Goal: Transaction & Acquisition: Purchase product/service

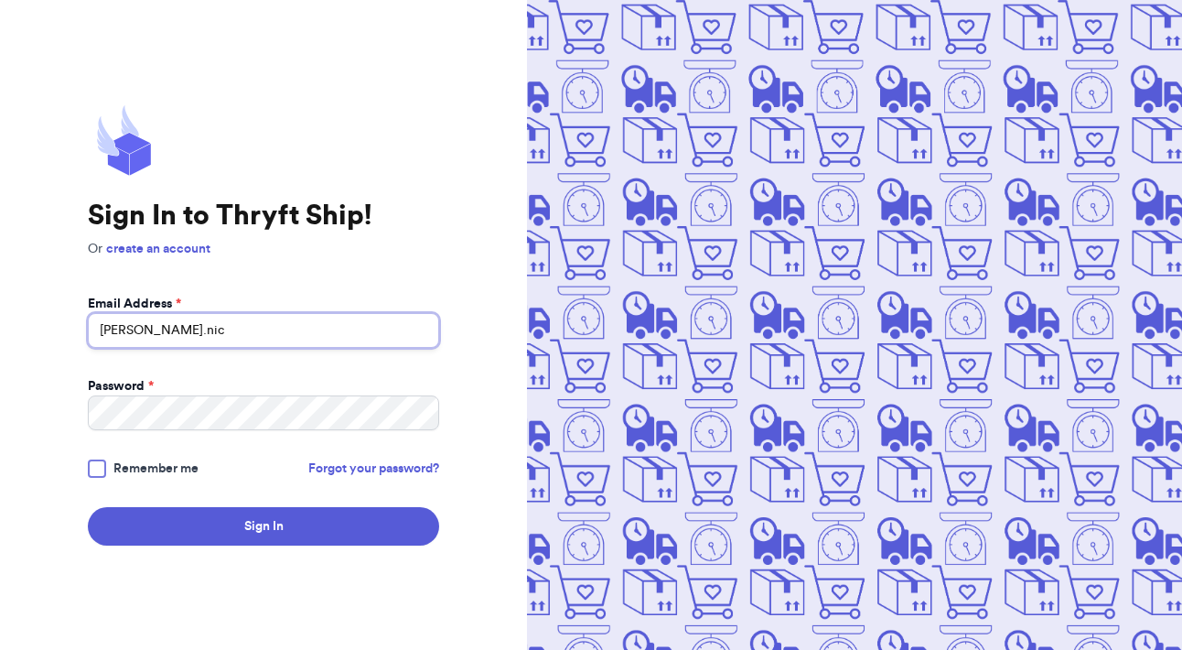
type input "[PERSON_NAME][EMAIL_ADDRESS][DOMAIN_NAME]"
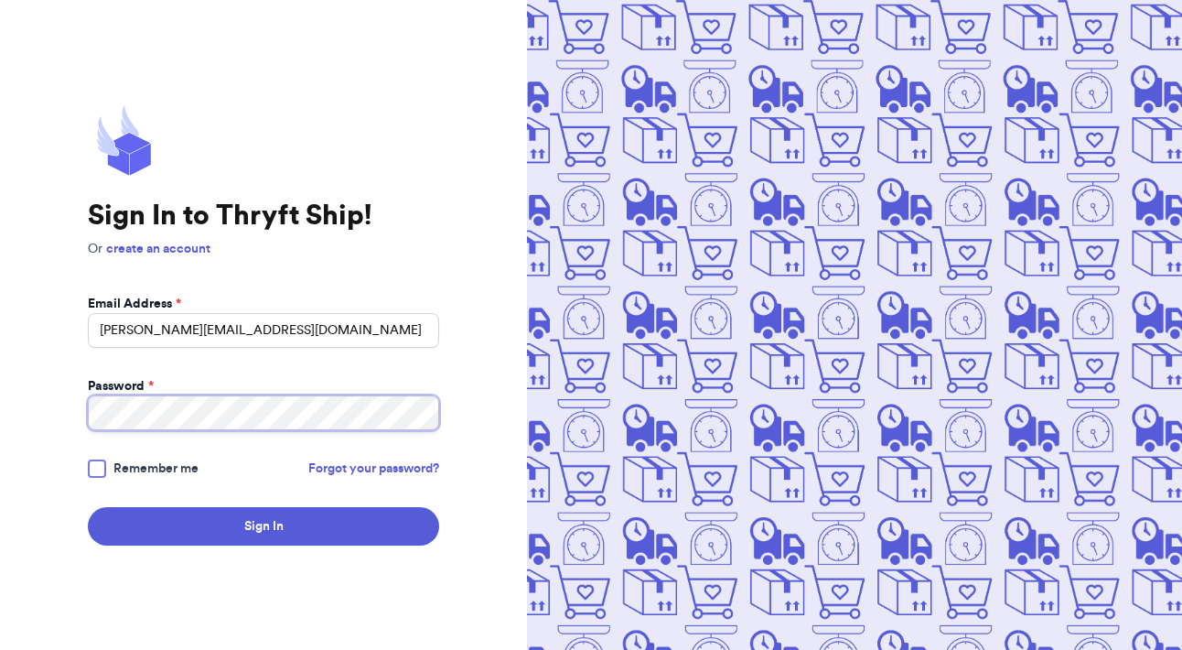
click at [264, 526] on button "Sign In" at bounding box center [263, 526] width 351 height 38
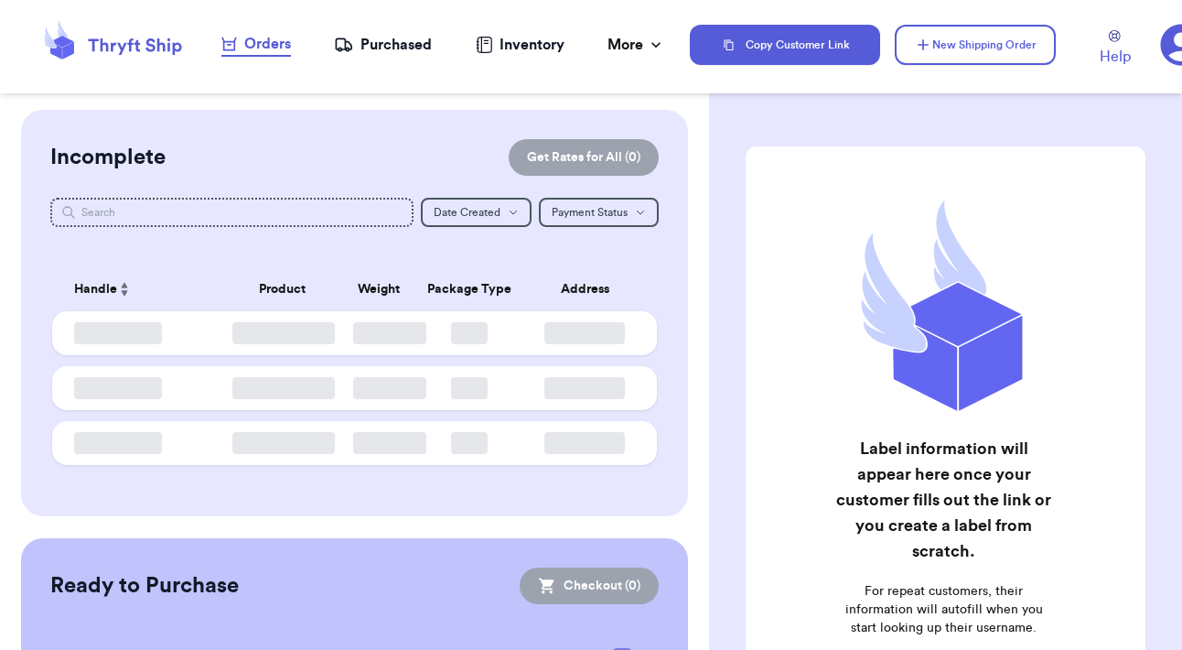
checkbox input "false"
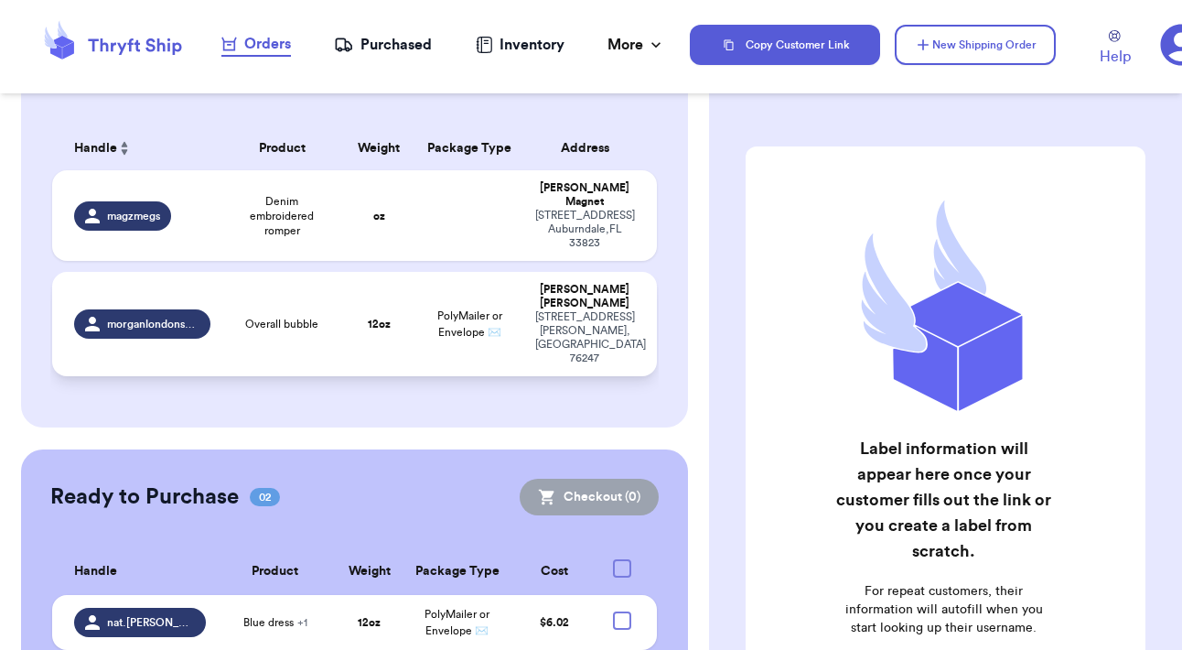
scroll to position [115, 0]
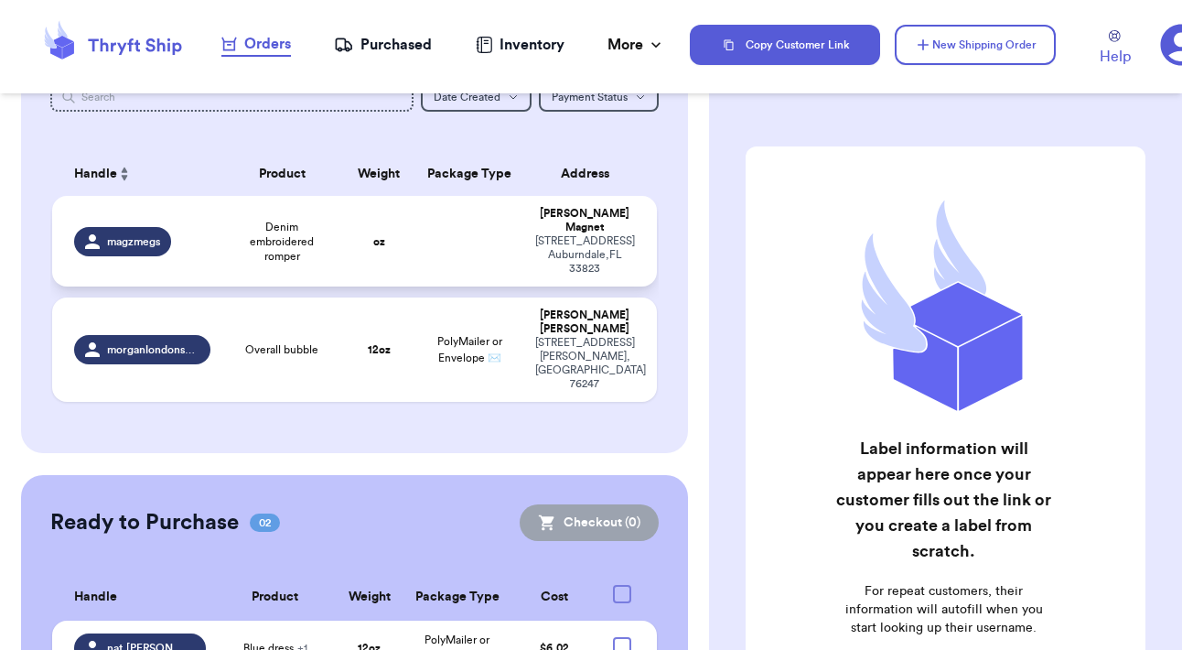
click at [415, 286] on td at bounding box center [469, 241] width 109 height 91
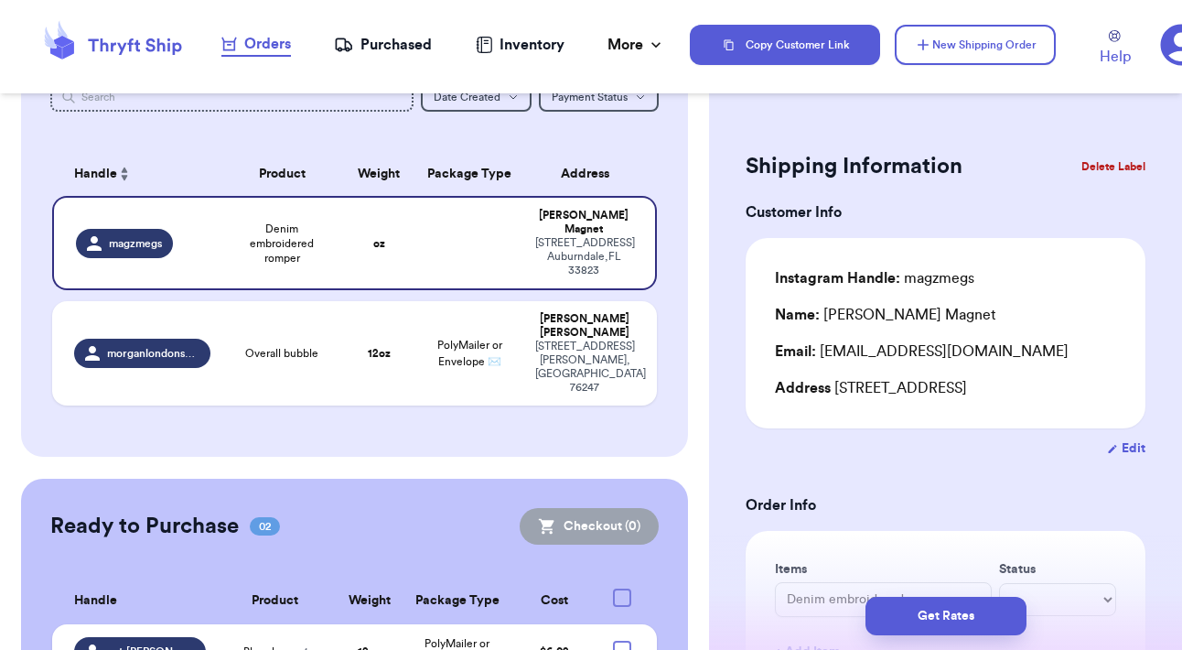
scroll to position [0, 0]
click at [1112, 172] on button "Delete Label" at bounding box center [1113, 166] width 79 height 40
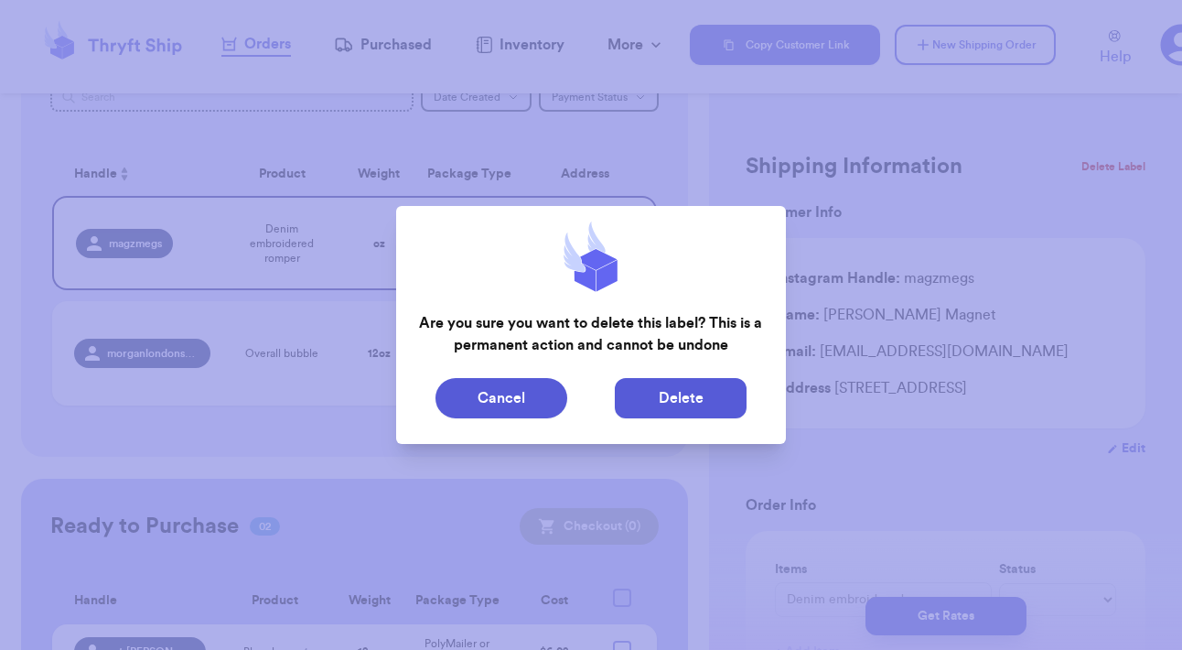
click at [687, 394] on button "Delete" at bounding box center [681, 398] width 132 height 40
type input "Overall bubble"
type input "12"
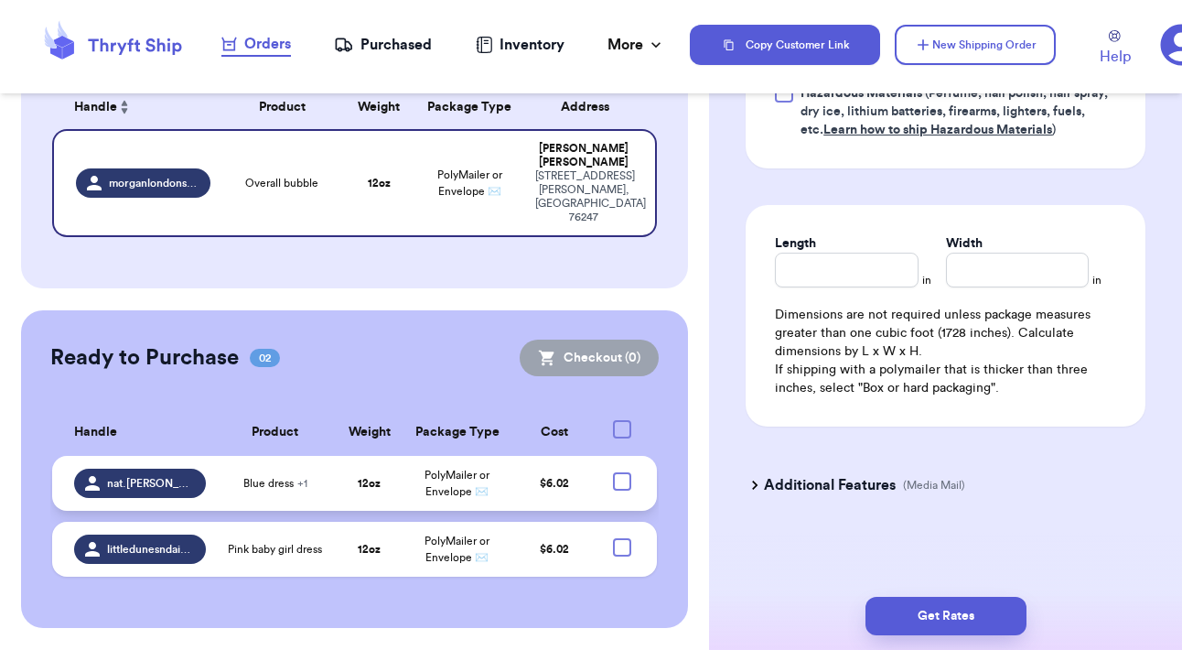
scroll to position [365, 0]
click at [404, 456] on td "PolyMailer or Envelope ✉️" at bounding box center [456, 483] width 105 height 55
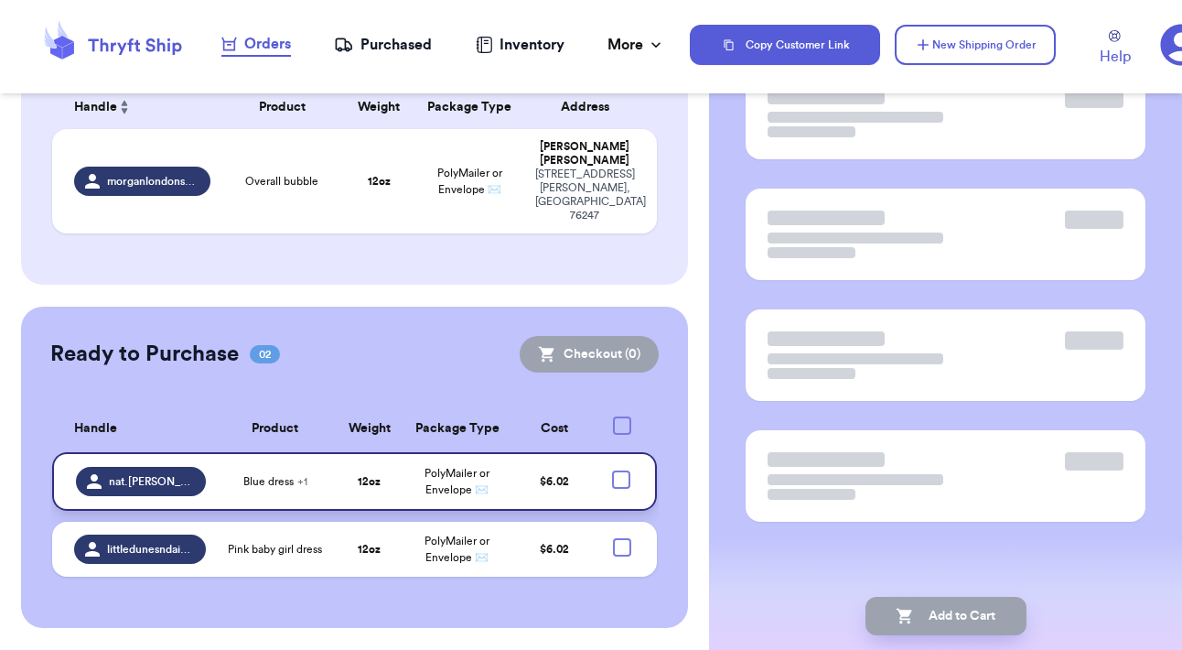
scroll to position [0, 0]
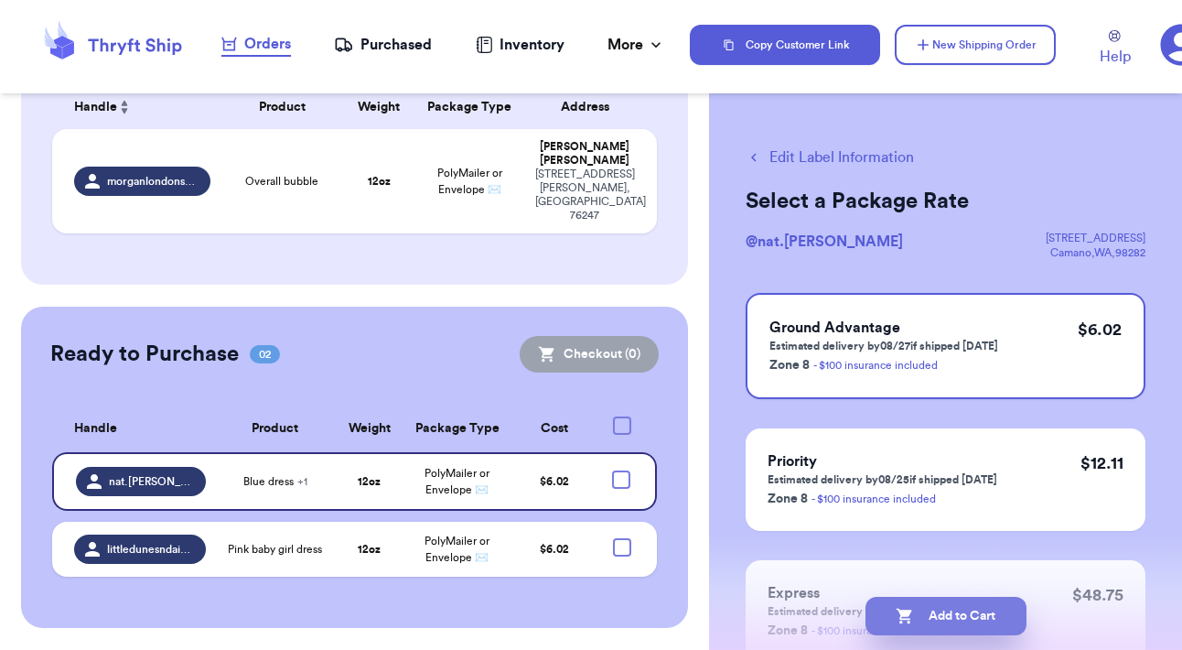
click at [898, 599] on button "Add to Cart" at bounding box center [946, 616] width 161 height 38
checkbox input "true"
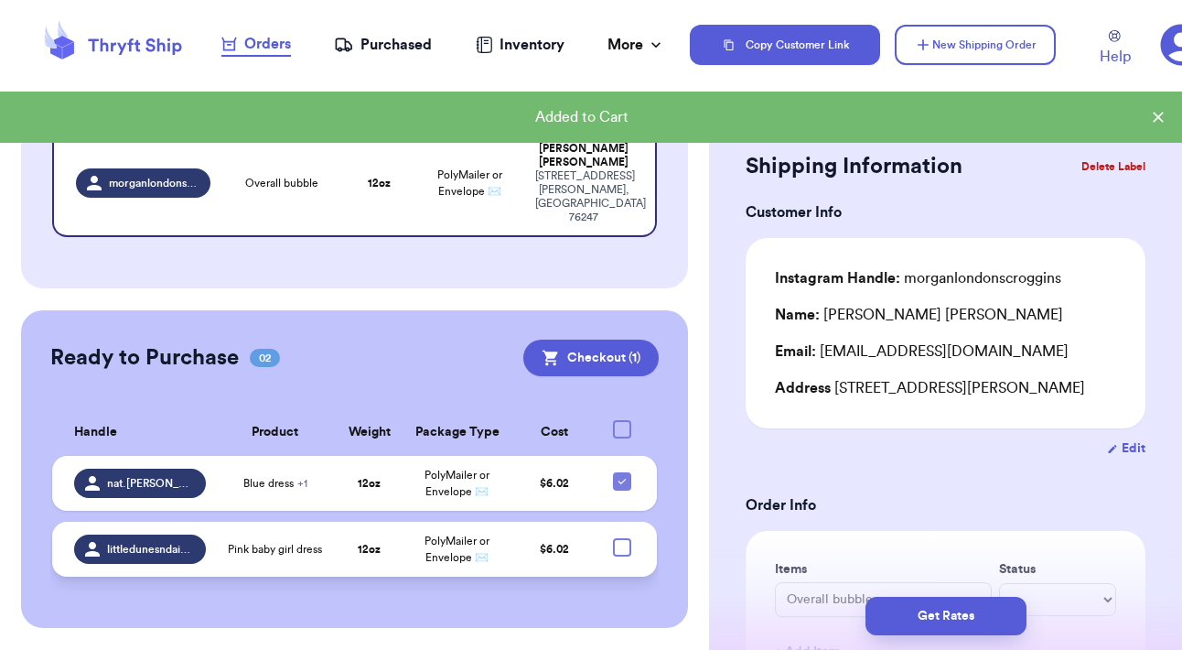
click at [613, 538] on label at bounding box center [622, 547] width 18 height 18
click at [621, 537] on input "checkbox" at bounding box center [621, 537] width 1 height 1
checkbox input "true"
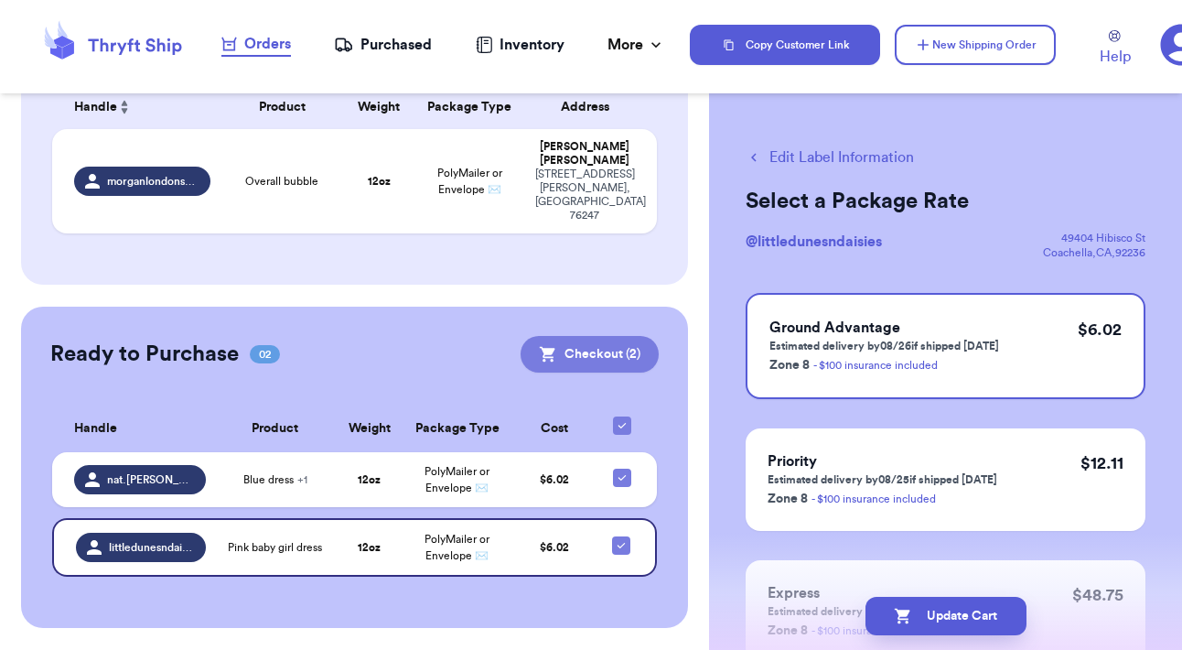
click at [521, 336] on button "Checkout ( 2 )" at bounding box center [590, 354] width 138 height 37
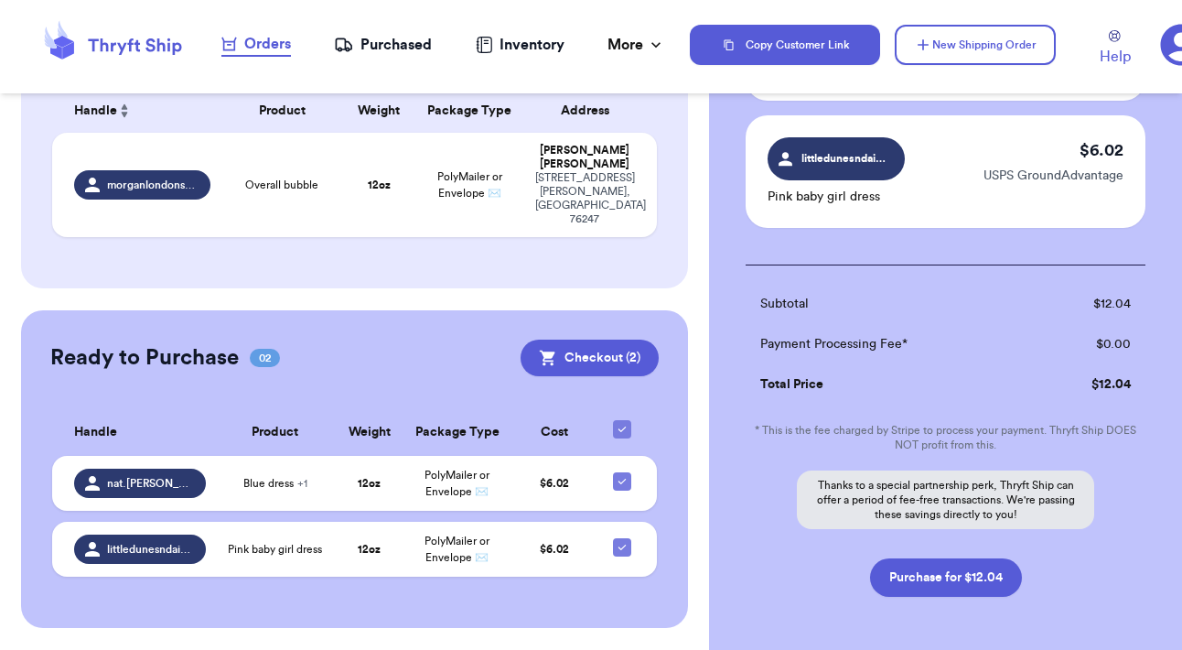
scroll to position [275, 0]
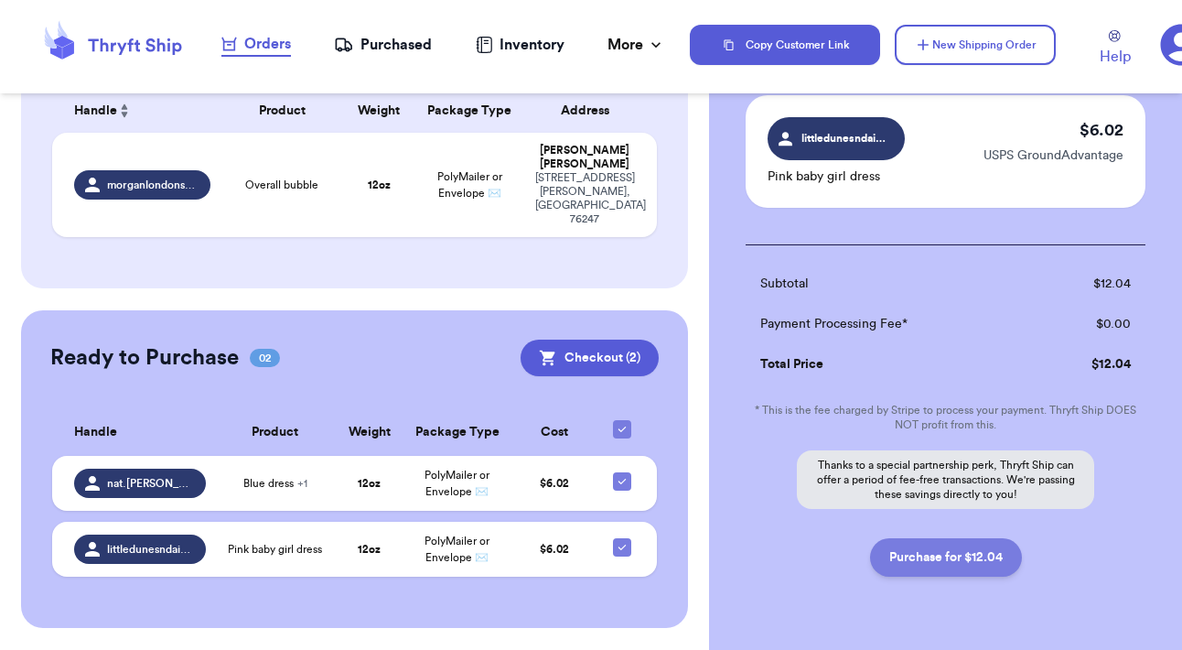
click at [990, 540] on button "Purchase for $12.04" at bounding box center [946, 557] width 152 height 38
checkbox input "false"
checkbox input "true"
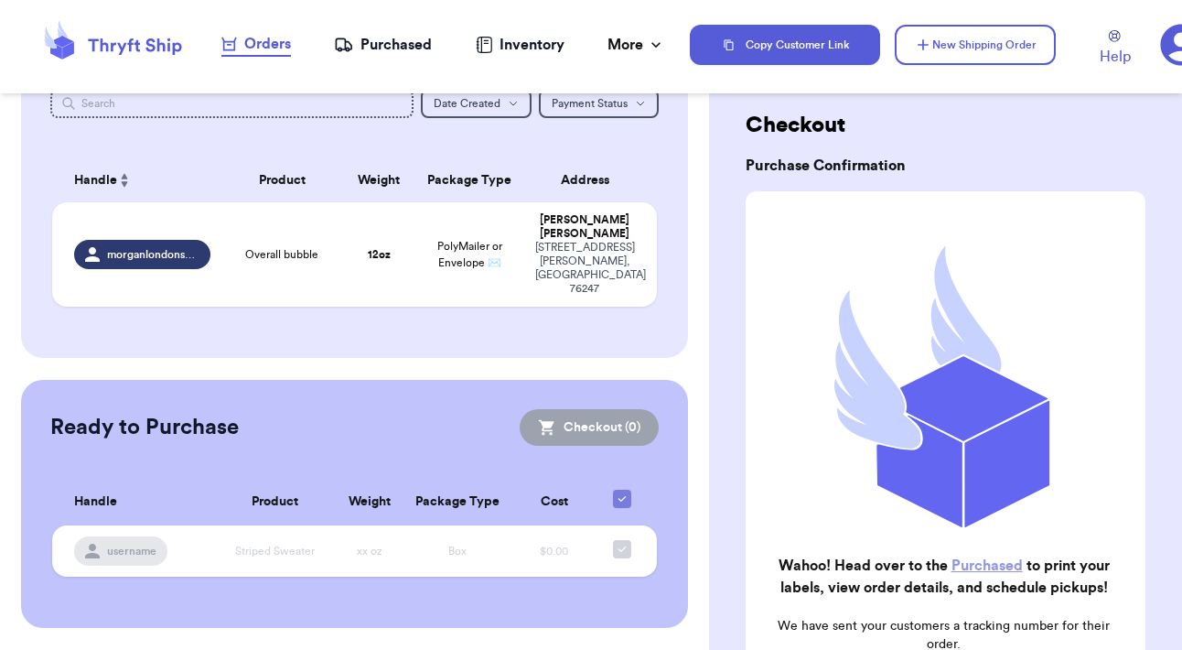
scroll to position [46, 0]
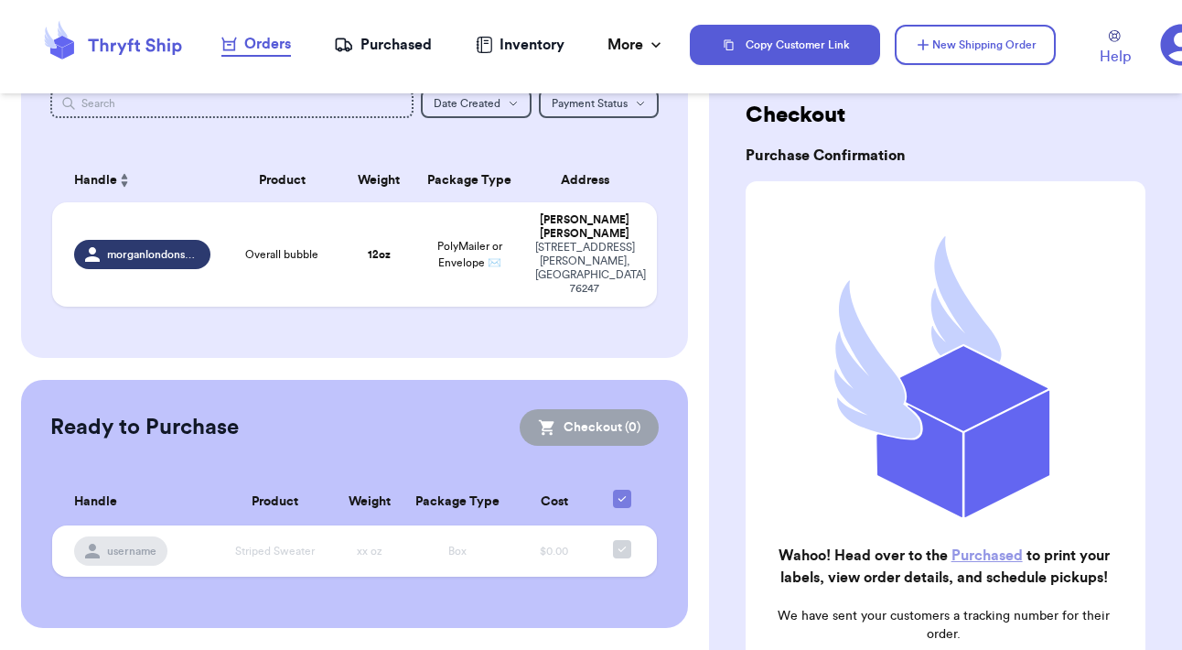
click at [990, 550] on link "Purchased" at bounding box center [987, 555] width 71 height 15
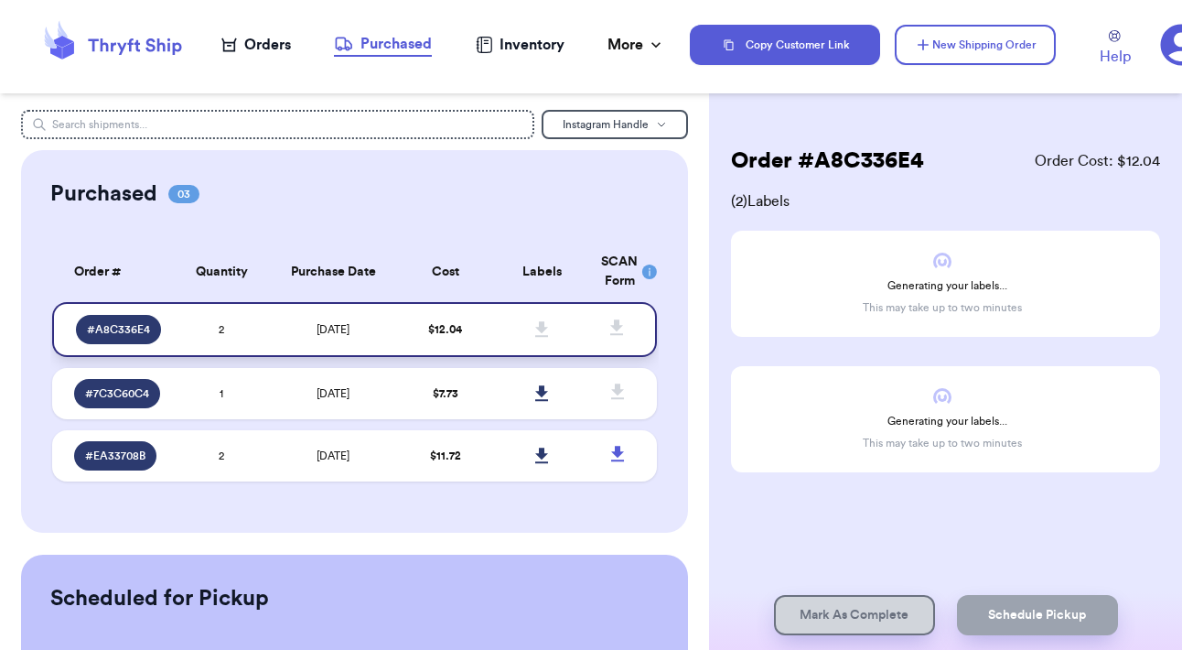
click at [549, 345] on span at bounding box center [542, 329] width 40 height 40
click at [158, 339] on div "# A8C336E4" at bounding box center [118, 329] width 85 height 29
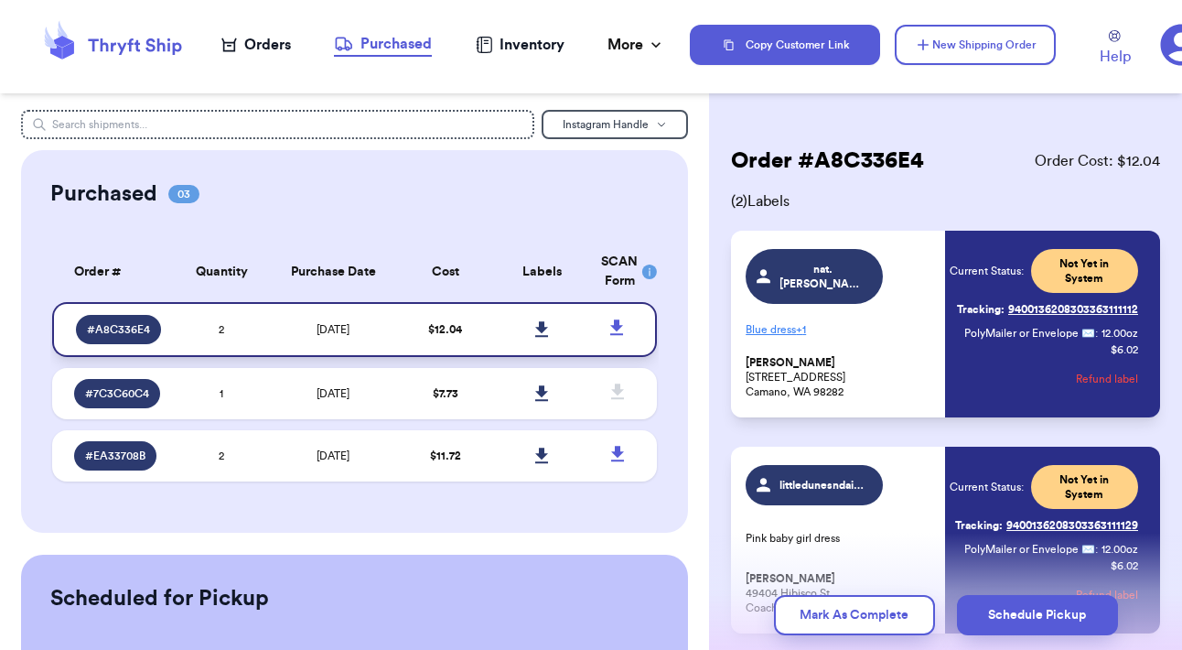
click at [538, 333] on icon at bounding box center [542, 329] width 14 height 16
click at [1167, 51] on icon at bounding box center [1180, 45] width 41 height 41
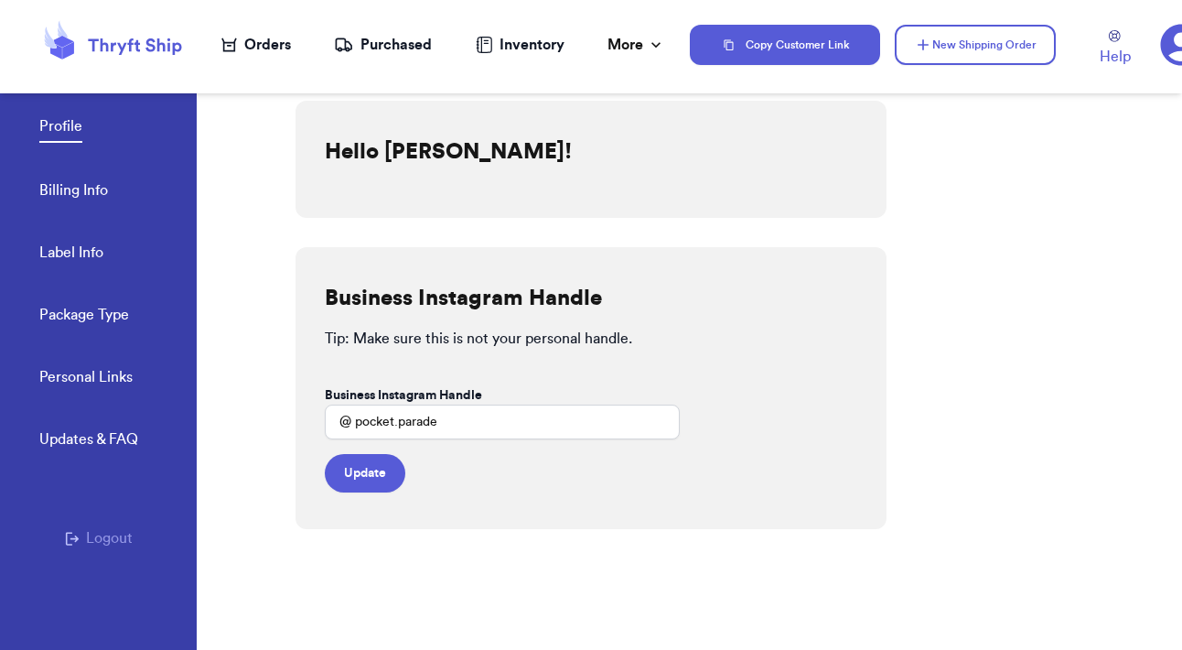
click at [81, 249] on link "Label Info" at bounding box center [71, 255] width 64 height 26
select select "FL"
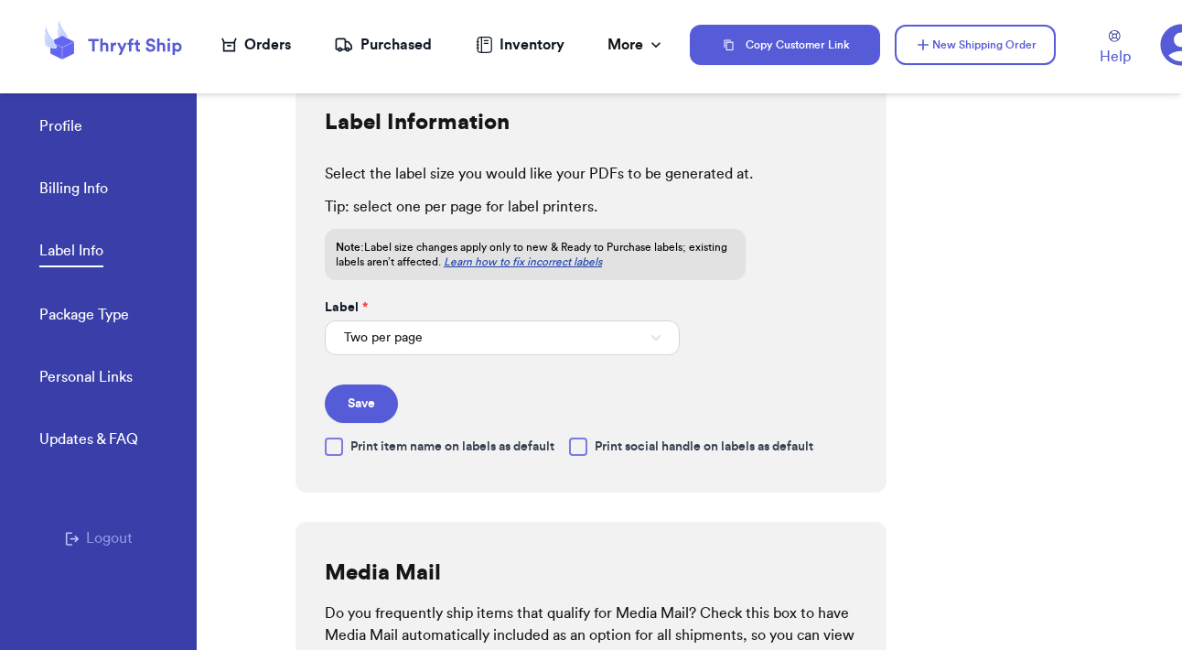
scroll to position [57, 0]
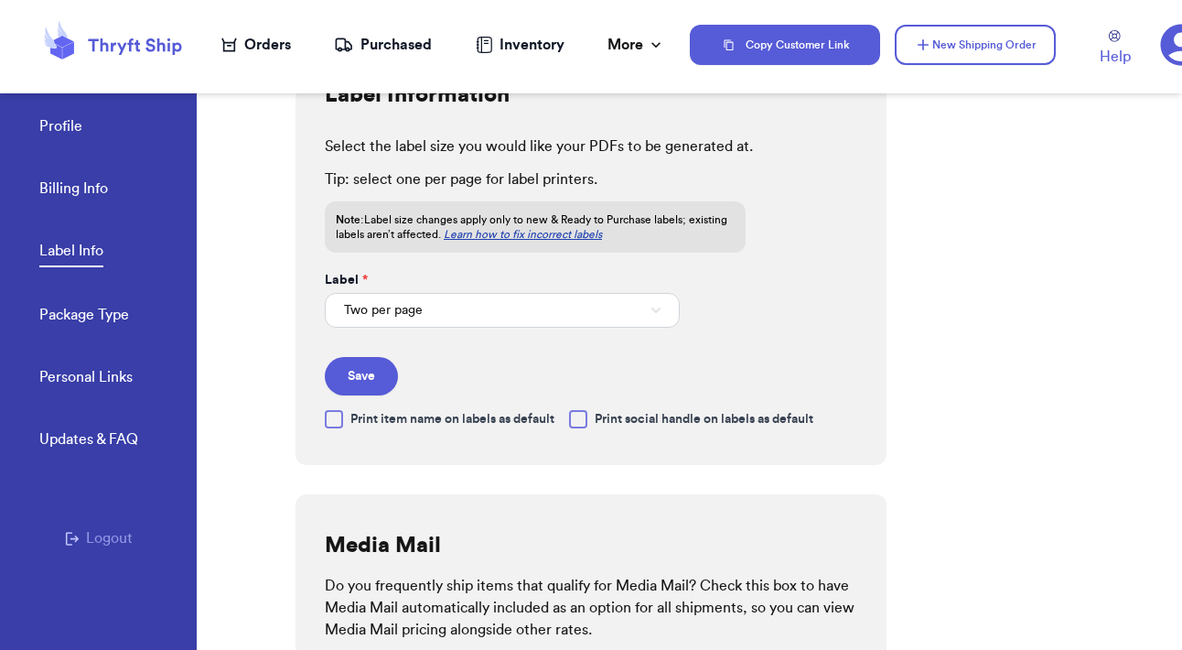
click at [657, 311] on icon "button" at bounding box center [655, 309] width 9 height 5
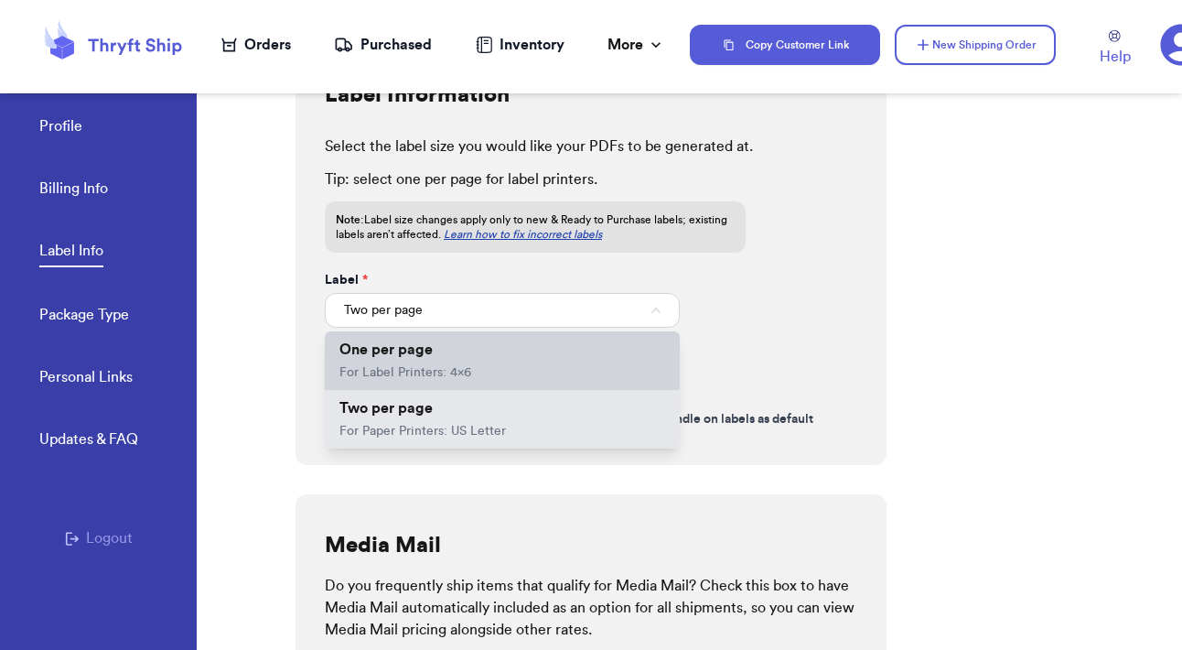
click at [575, 374] on li "One per page For Label Printers: 4x6" at bounding box center [502, 360] width 355 height 59
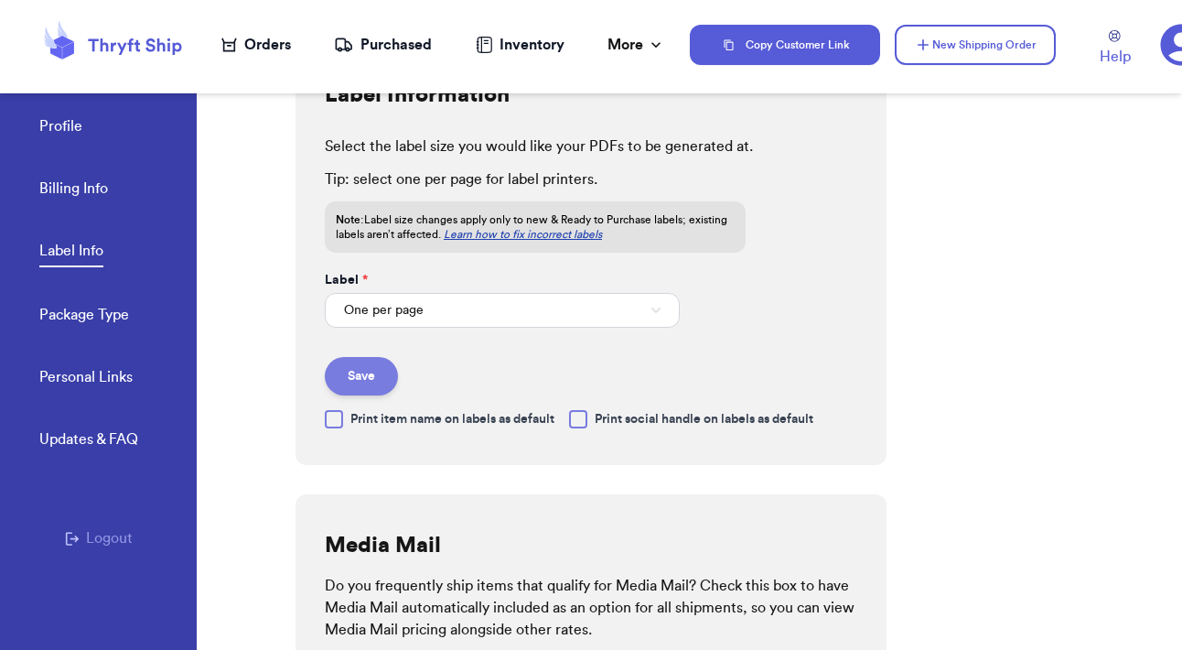
click at [386, 383] on button "Save" at bounding box center [361, 376] width 73 height 38
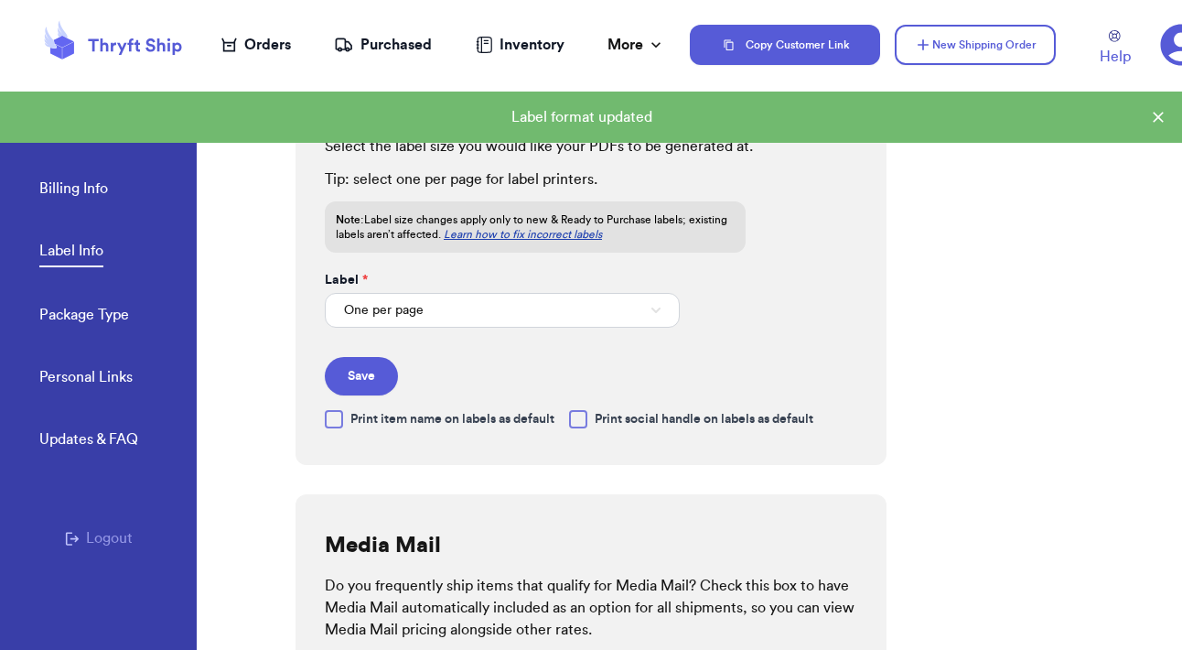
click at [1163, 52] on icon at bounding box center [1180, 45] width 41 height 41
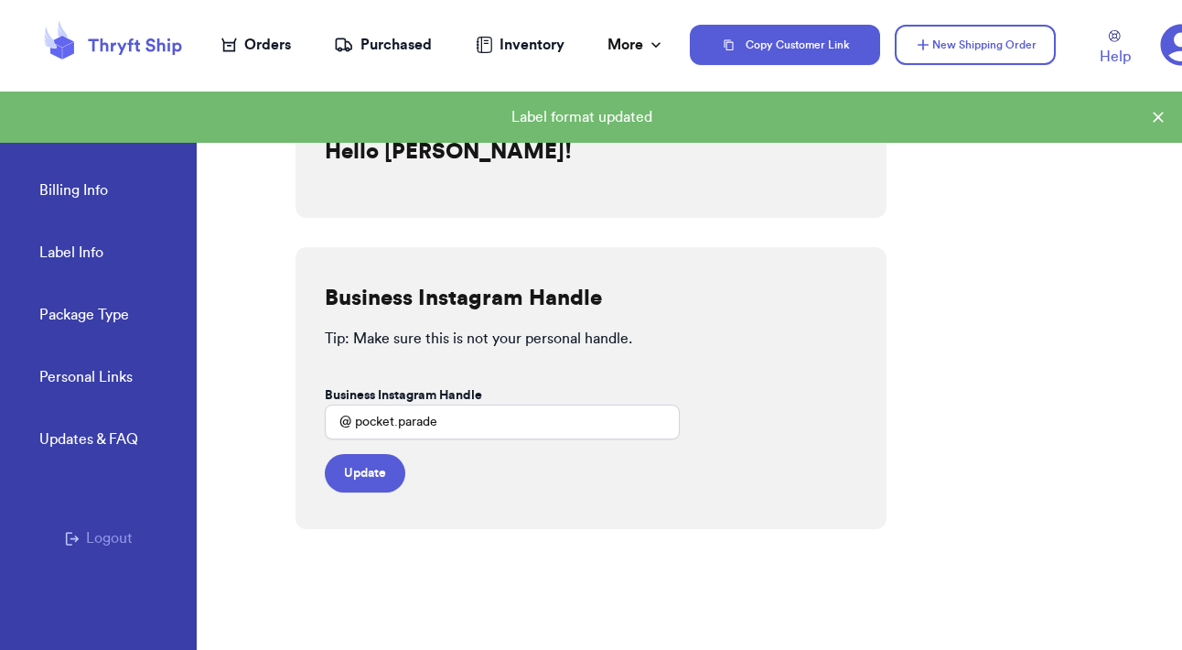
click at [285, 54] on div "Orders" at bounding box center [256, 45] width 70 height 22
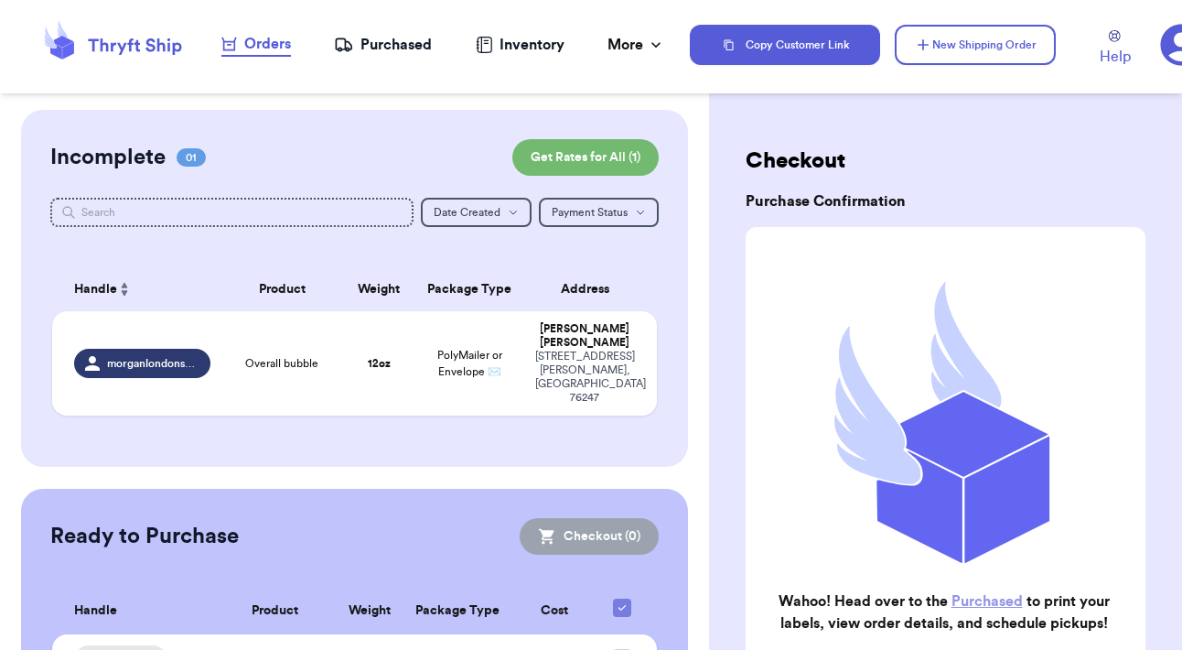
click at [381, 40] on div "Purchased" at bounding box center [383, 45] width 98 height 22
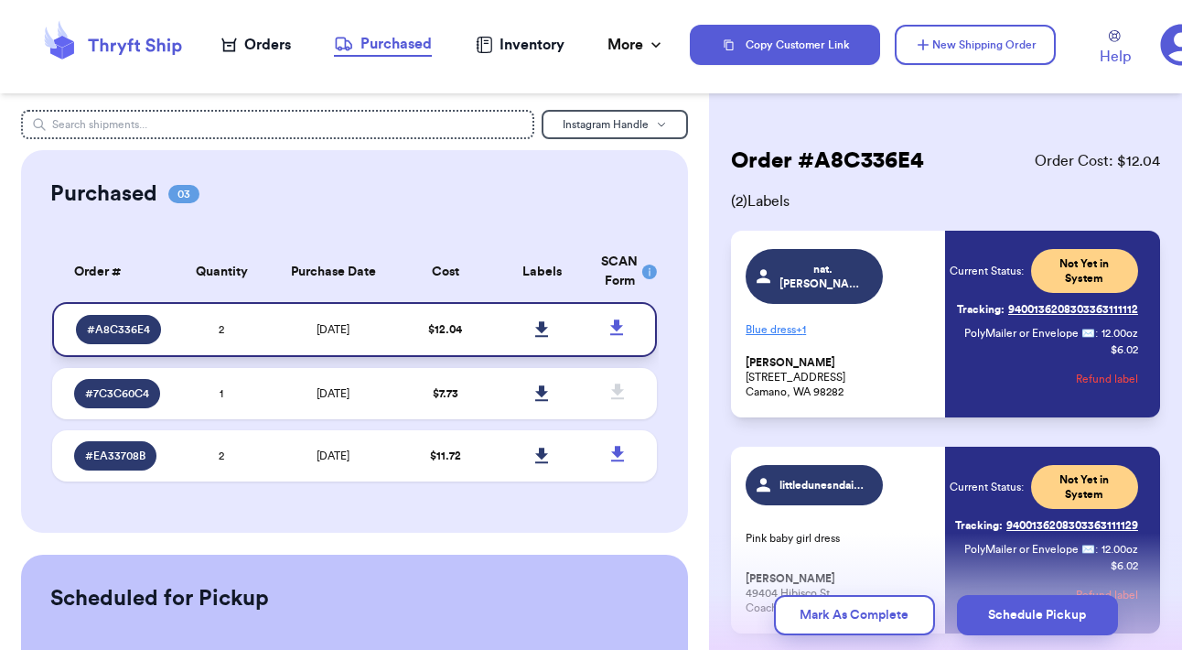
click at [547, 337] on icon at bounding box center [541, 329] width 13 height 16
click at [618, 326] on link at bounding box center [617, 327] width 40 height 40
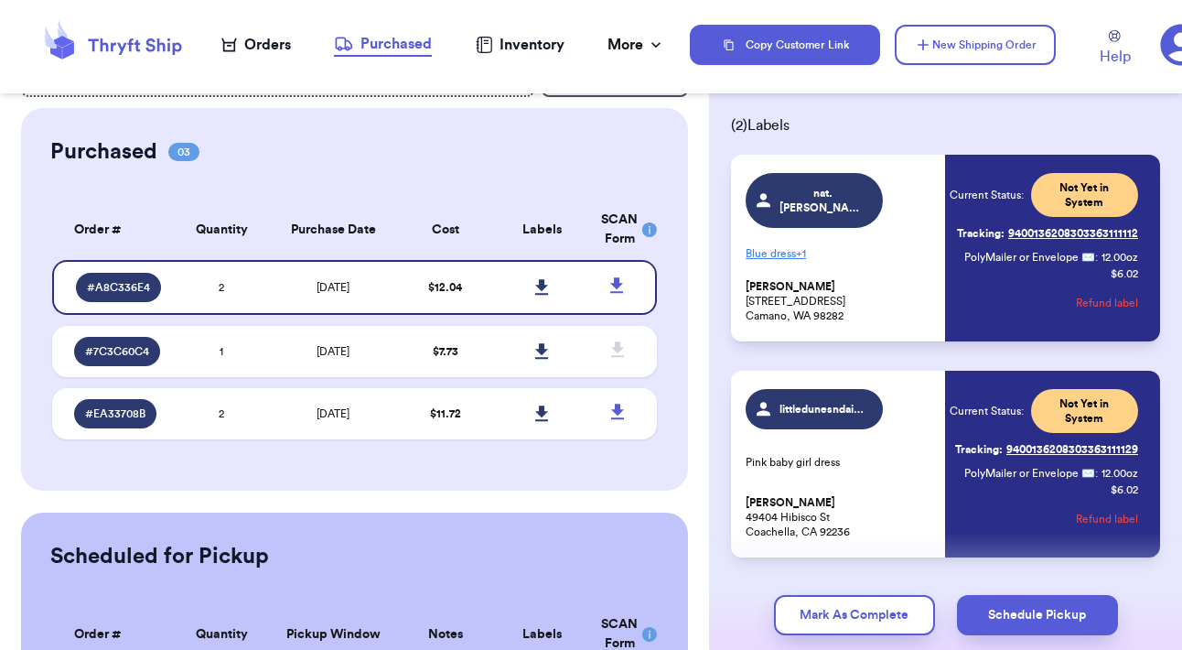
scroll to position [90, 0]
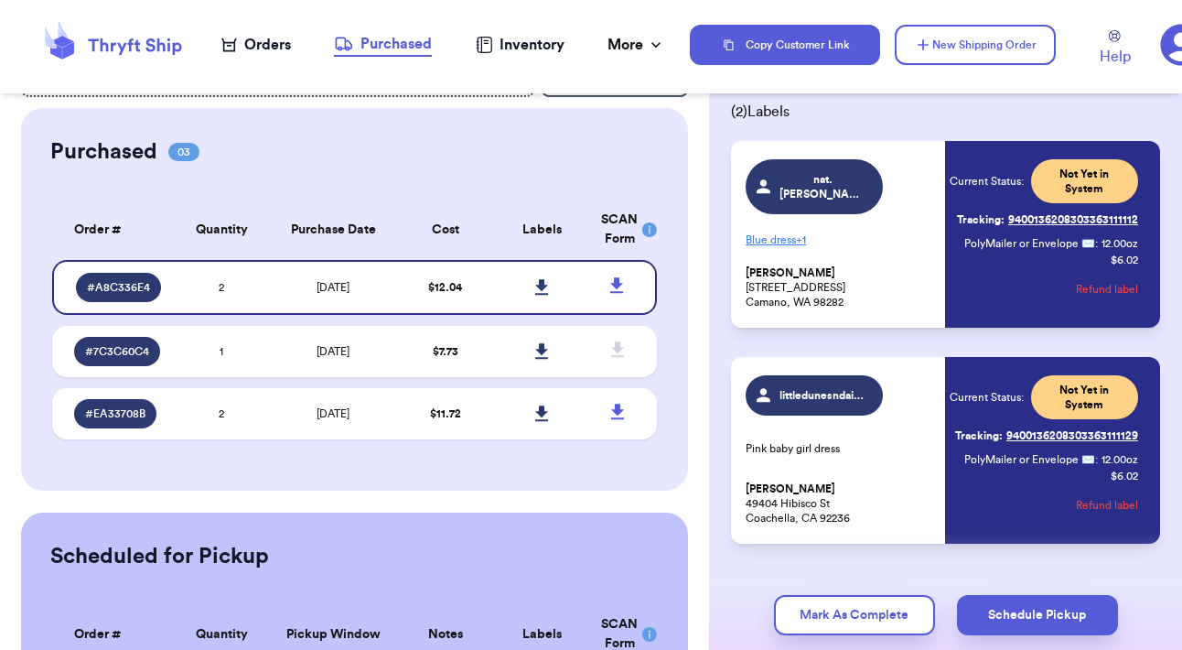
click at [963, 251] on div "Current Status: Not Yet in System Tracking: 9400136208303363111112 PolyMailer o…" at bounding box center [1044, 234] width 188 height 150
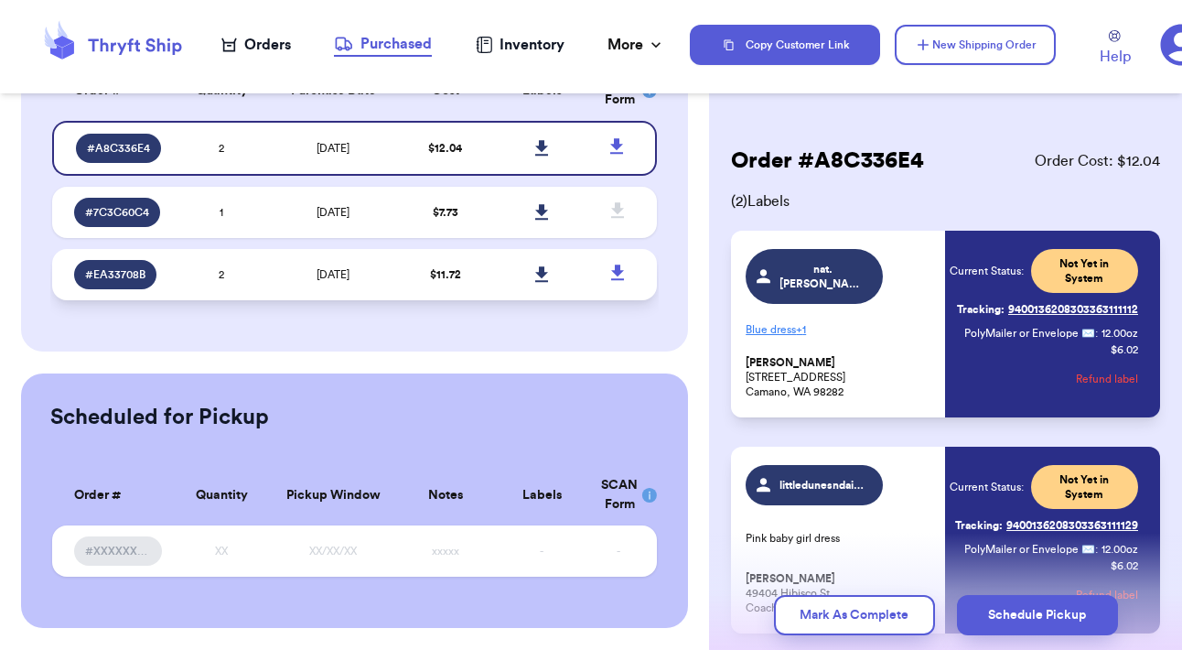
scroll to position [181, 0]
click at [108, 175] on td "# A8C336E4" at bounding box center [112, 148] width 121 height 55
click at [108, 156] on span "# A8C336E4" at bounding box center [118, 148] width 63 height 15
click at [360, 46] on div "Purchased" at bounding box center [383, 44] width 98 height 22
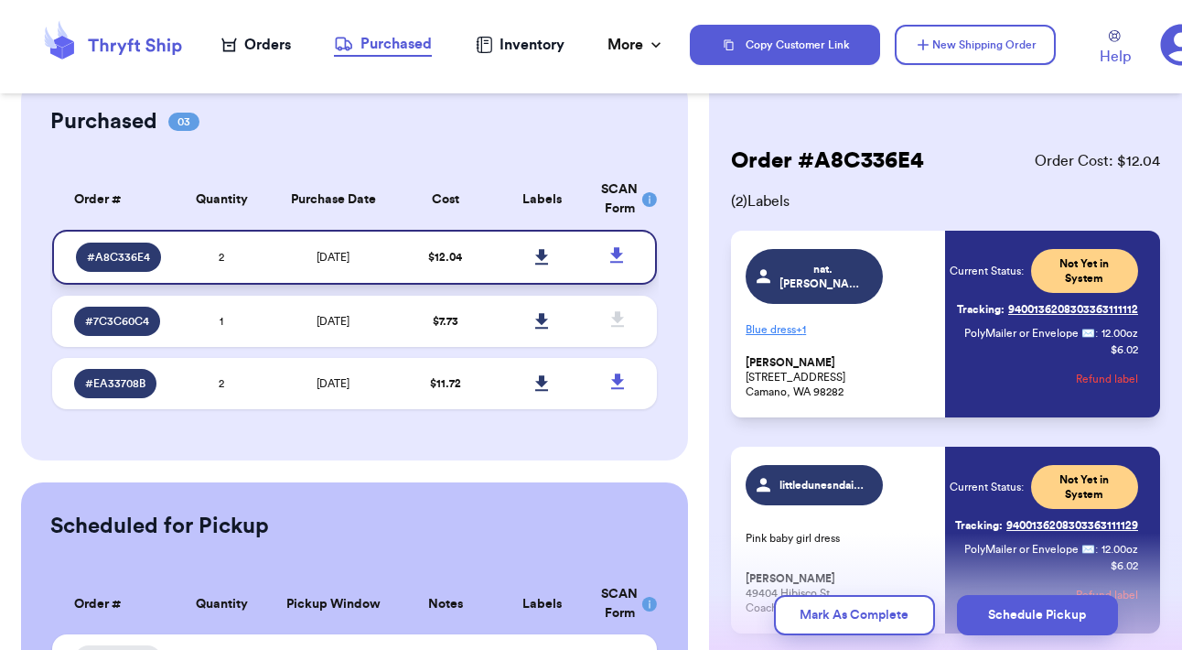
click at [544, 264] on icon at bounding box center [541, 257] width 13 height 16
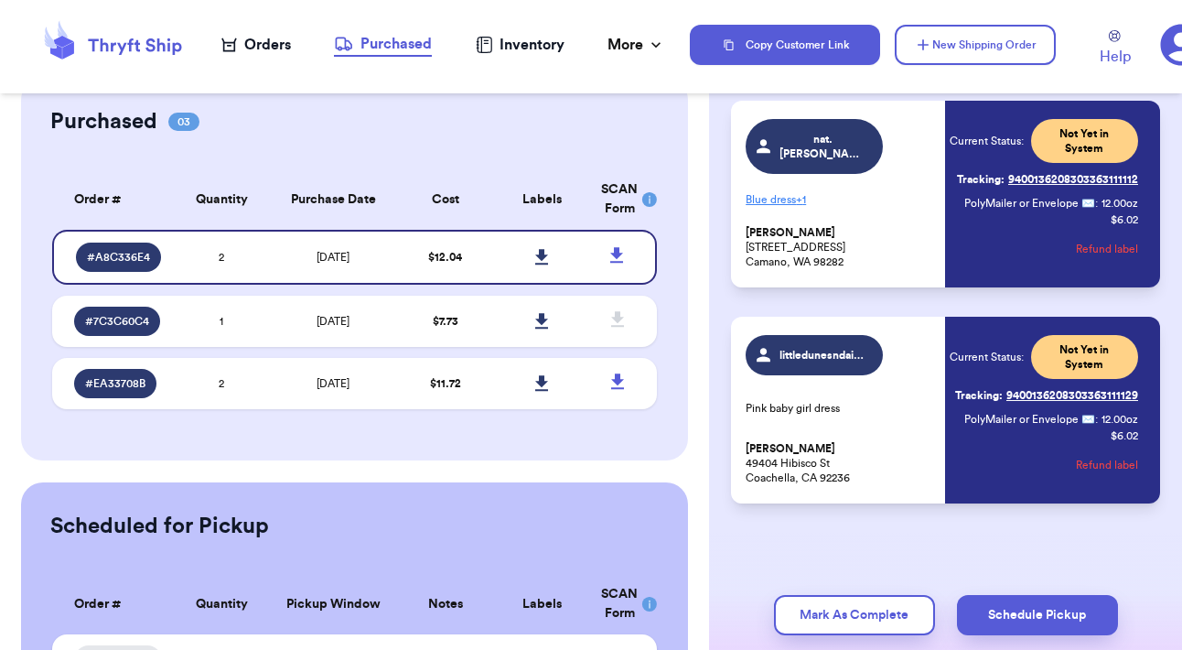
scroll to position [130, 0]
